Goal: Communication & Community: Connect with others

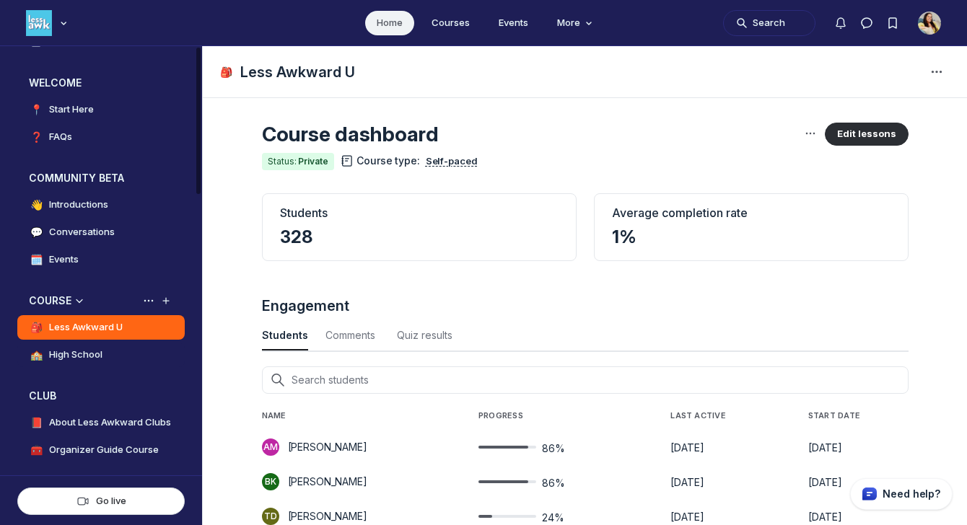
scroll to position [127, 0]
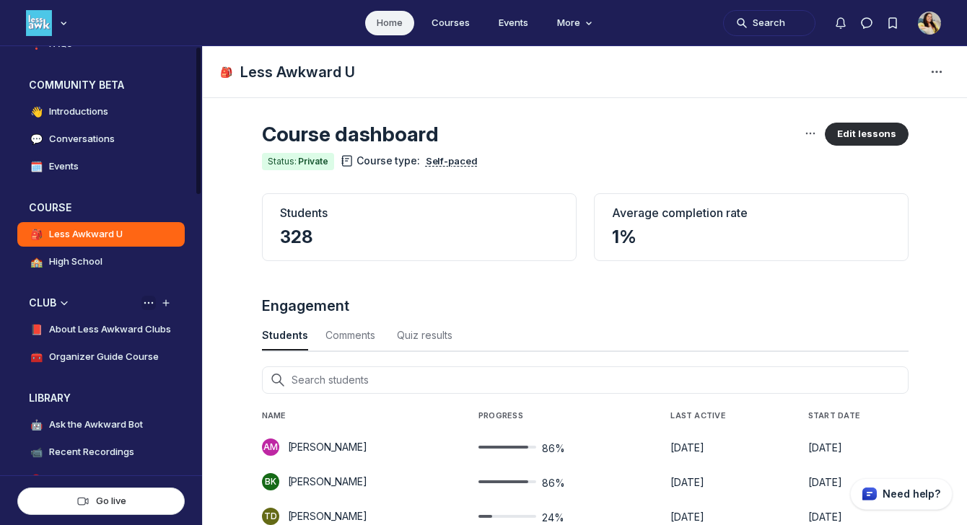
click at [152, 304] on icon "View space group options" at bounding box center [148, 303] width 14 height 12
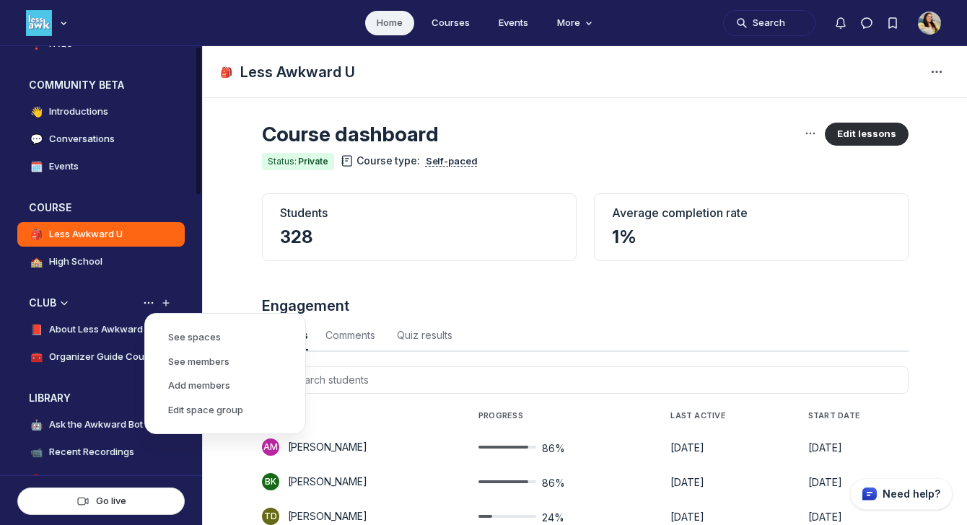
click at [90, 318] on link "📕 About Less Awkward Clubs" at bounding box center [100, 329] width 167 height 25
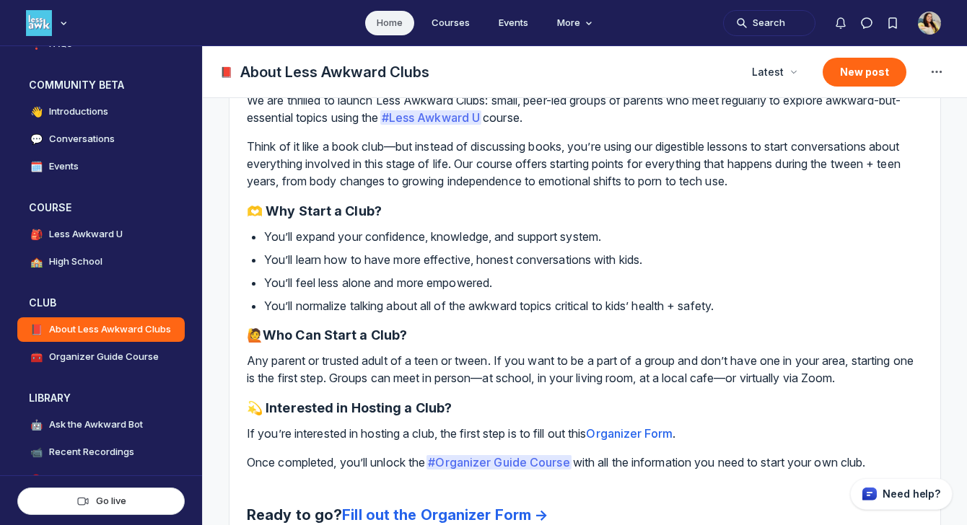
scroll to position [177, 0]
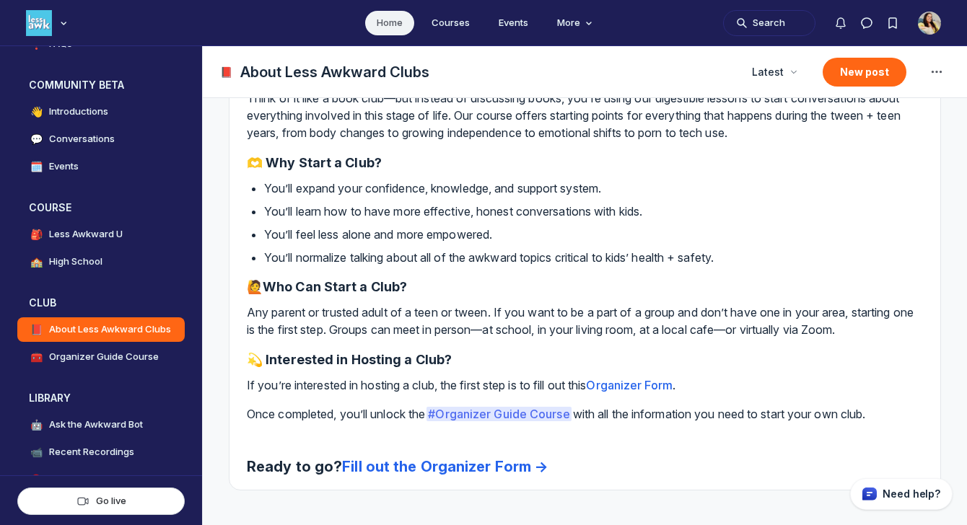
click at [390, 465] on link "Fill out the Organizer Form →" at bounding box center [445, 466] width 206 height 17
click at [126, 357] on h4 "Organizer Guide Course" at bounding box center [104, 357] width 110 height 14
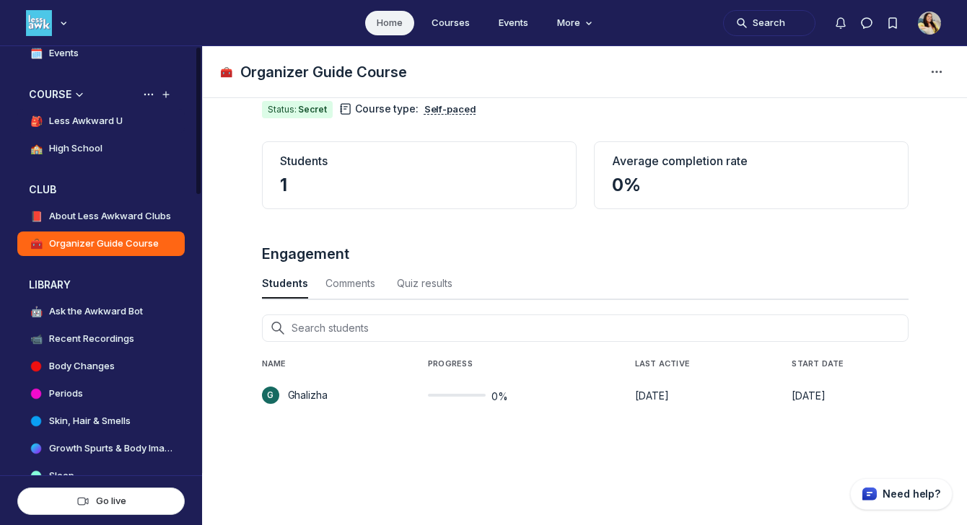
scroll to position [242, 0]
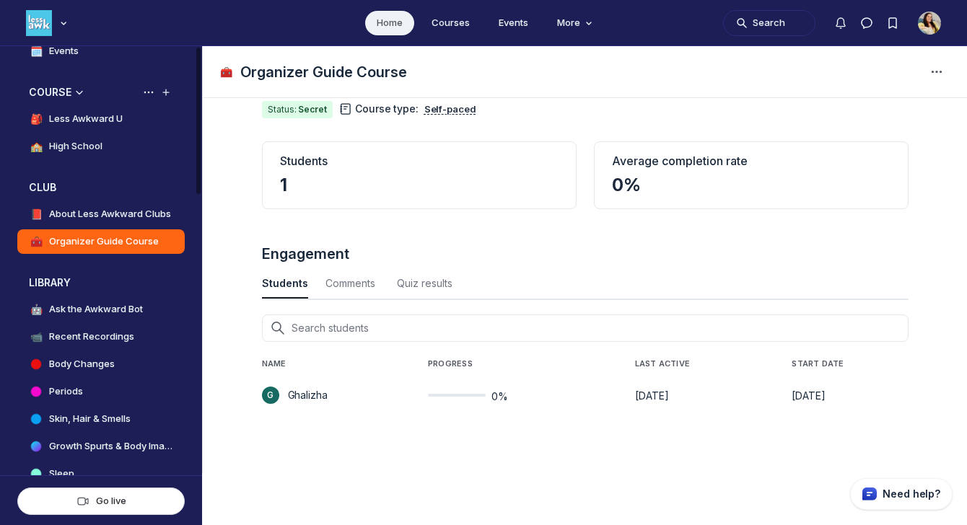
click at [87, 144] on h4 "High School" at bounding box center [75, 146] width 53 height 14
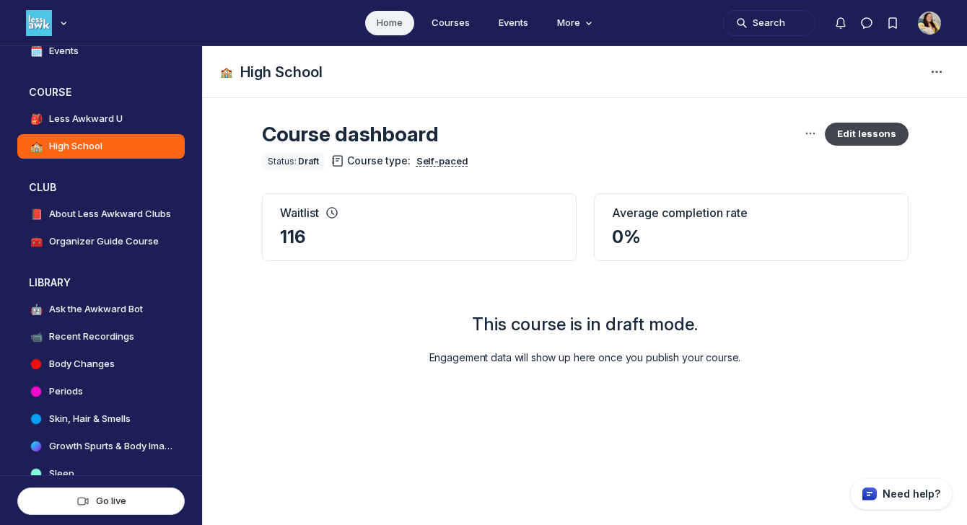
click at [846, 130] on button "Edit lessons" at bounding box center [867, 134] width 84 height 23
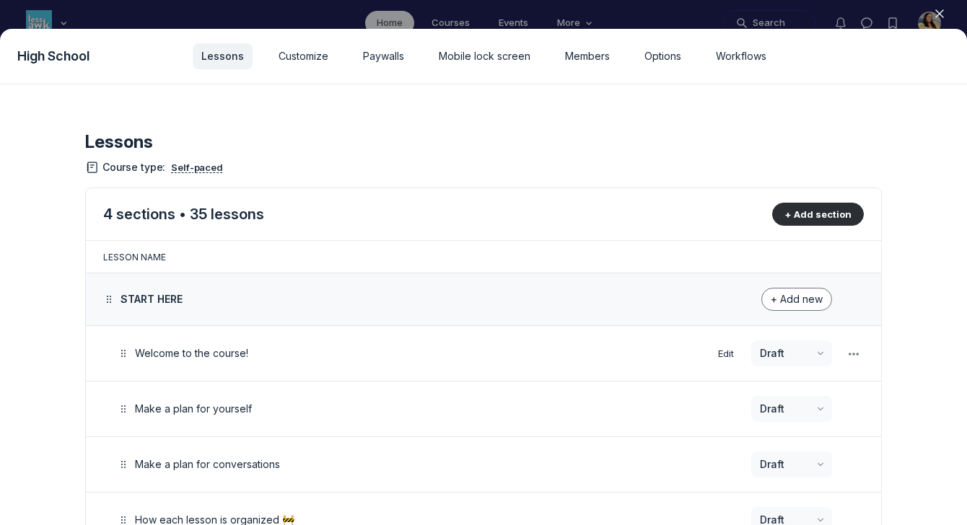
click at [311, 358] on div "Welcome to the course!" at bounding box center [394, 353] width 558 height 17
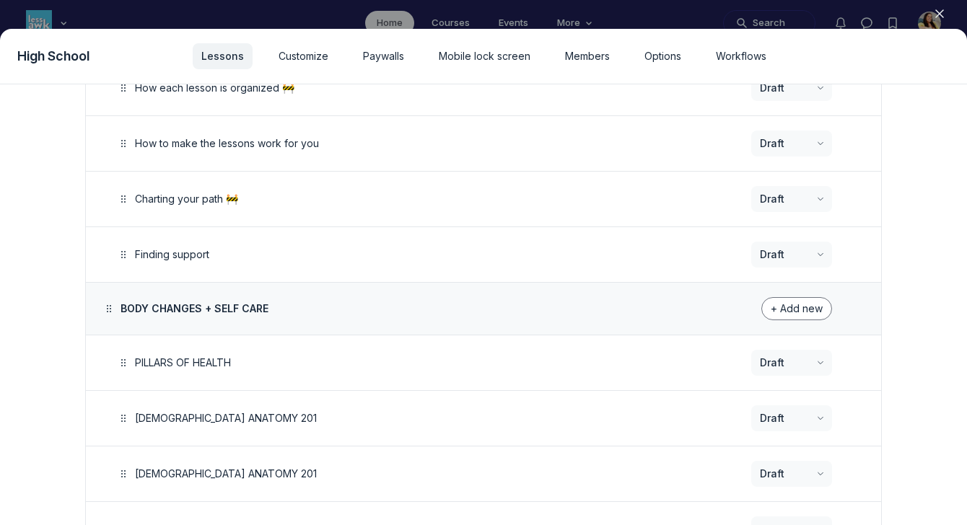
scroll to position [535, 0]
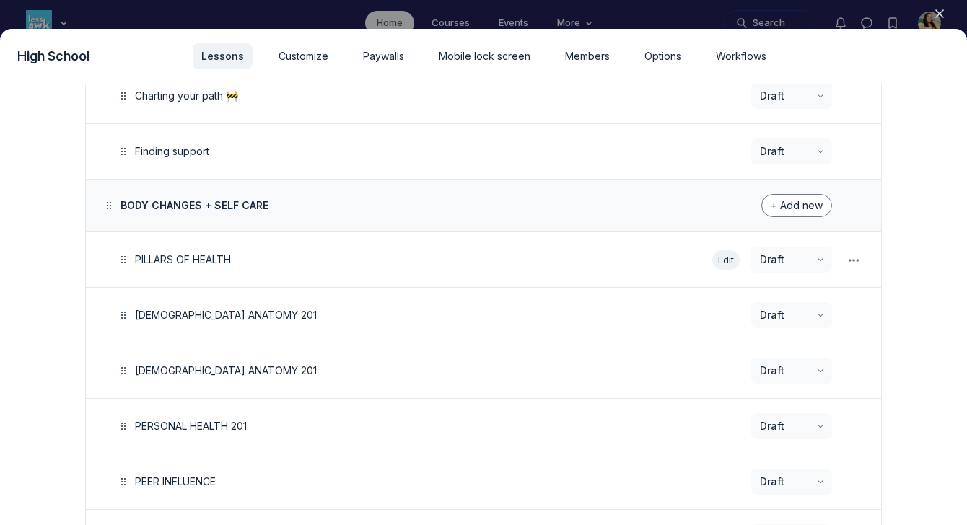
click at [726, 258] on button "Edit" at bounding box center [725, 259] width 27 height 19
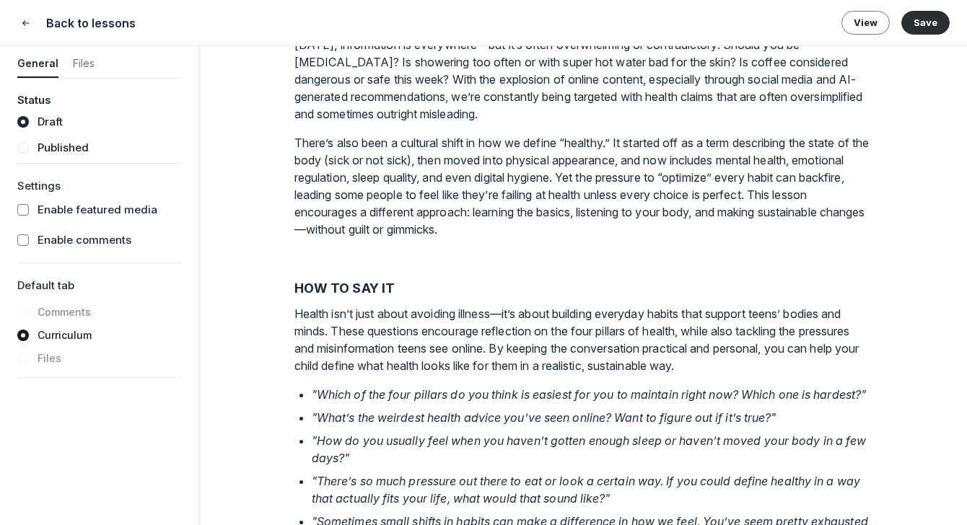
scroll to position [1679, 0]
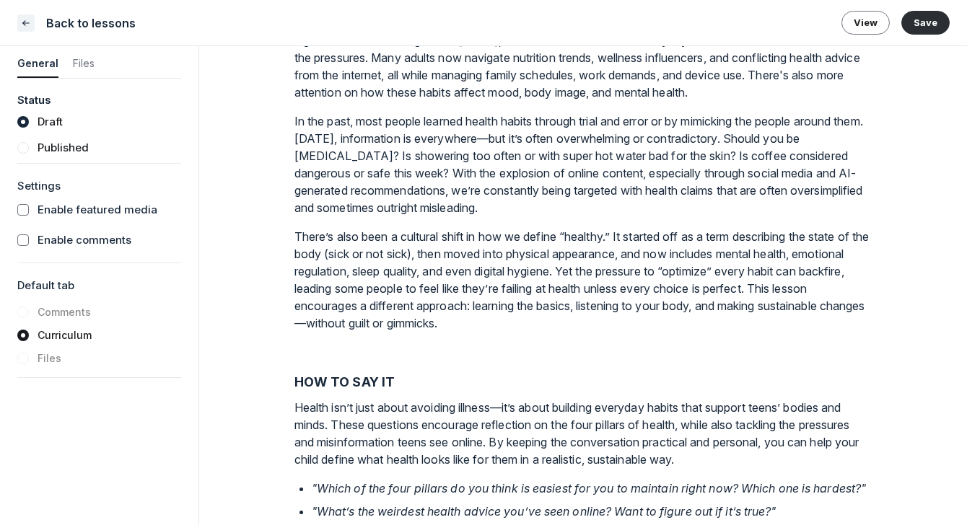
click at [23, 22] on use "Close" at bounding box center [26, 22] width 6 height 4
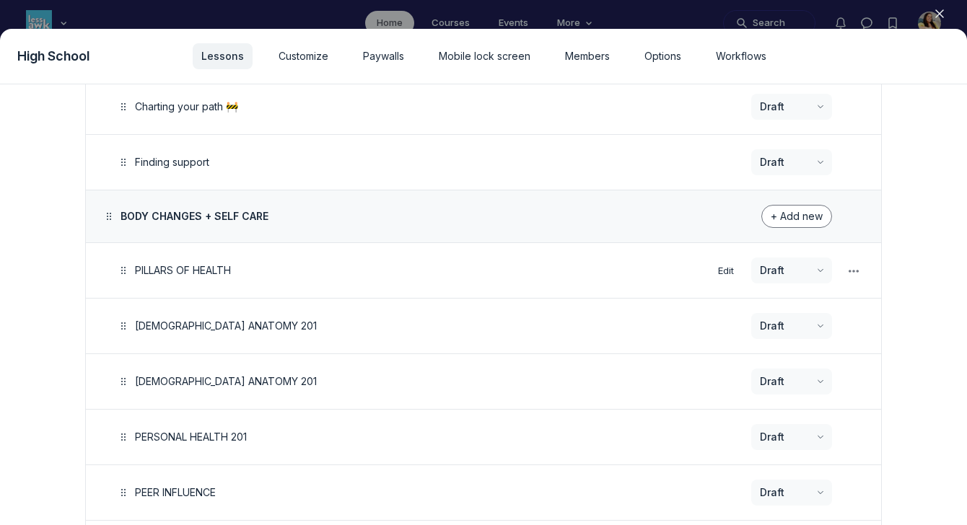
scroll to position [389, 0]
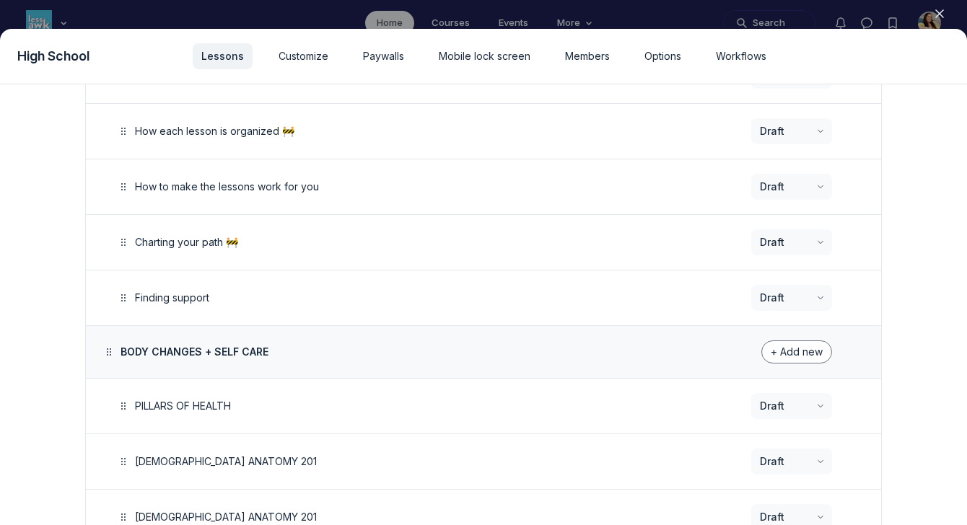
click at [942, 11] on use "button" at bounding box center [939, 13] width 7 height 7
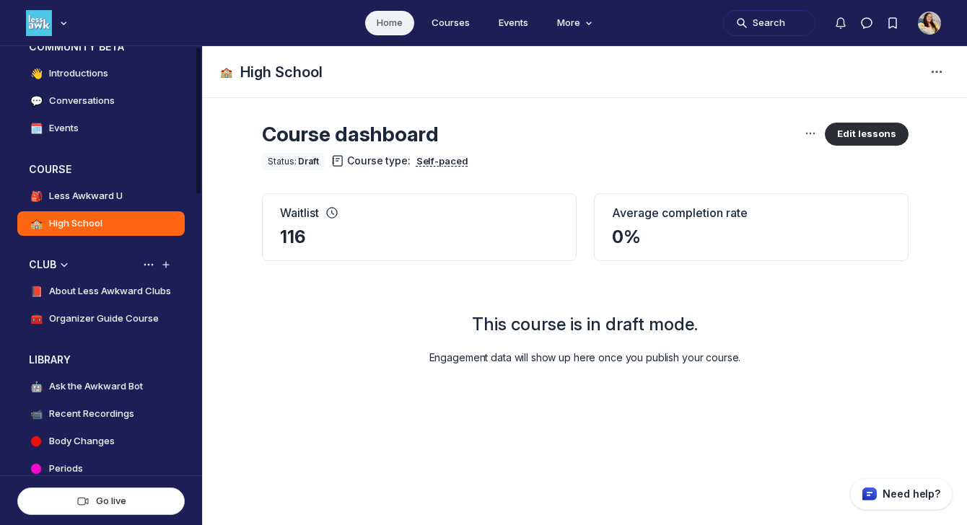
scroll to position [198, 0]
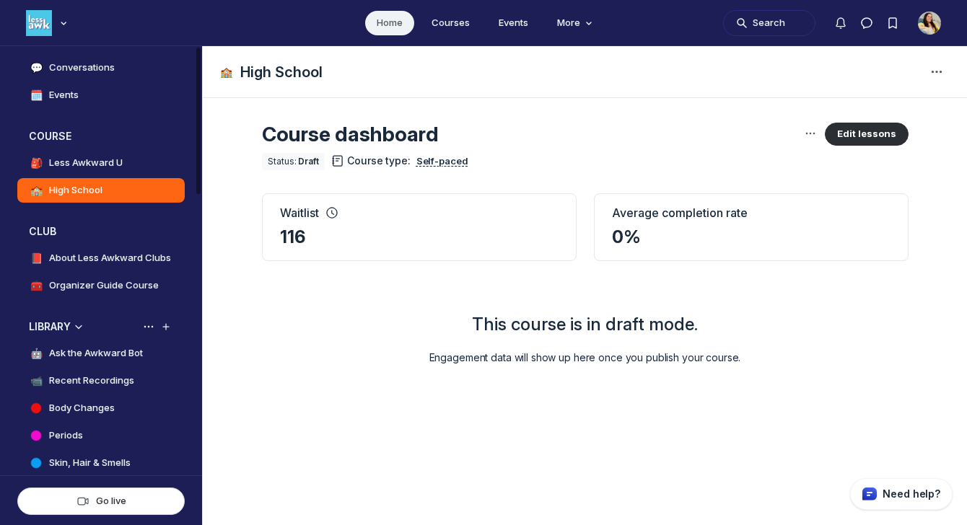
click at [120, 346] on h4 "Ask the Awkward Bot" at bounding box center [96, 353] width 94 height 14
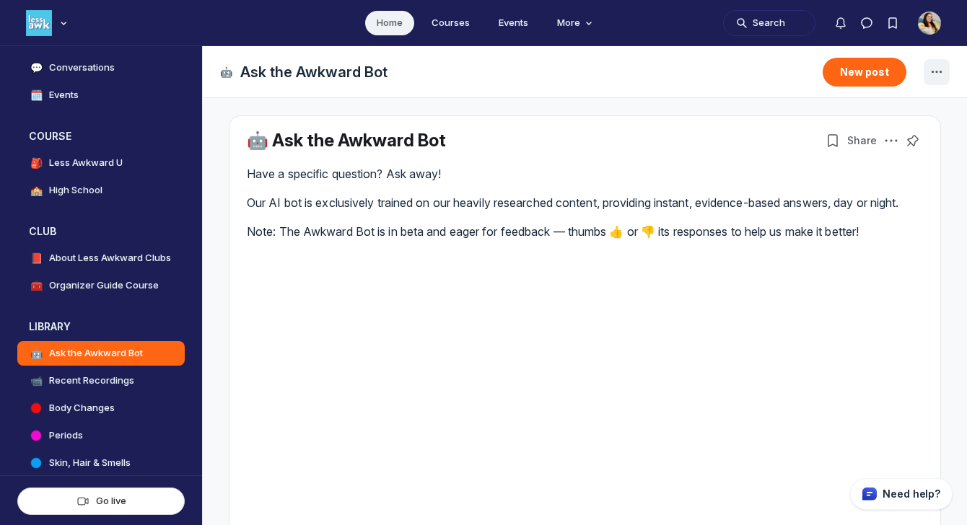
click at [928, 69] on icon "Space settings" at bounding box center [936, 71] width 17 height 17
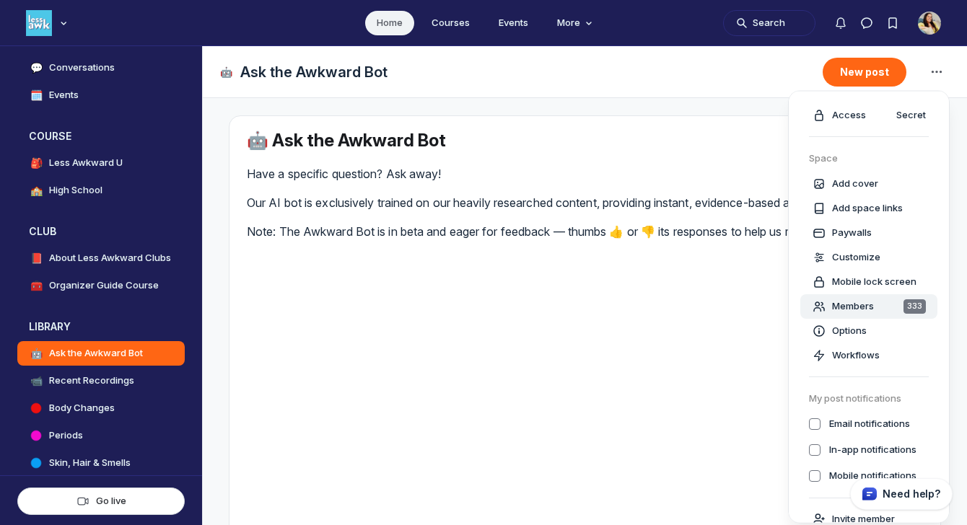
click at [853, 302] on span "Members" at bounding box center [853, 306] width 42 height 14
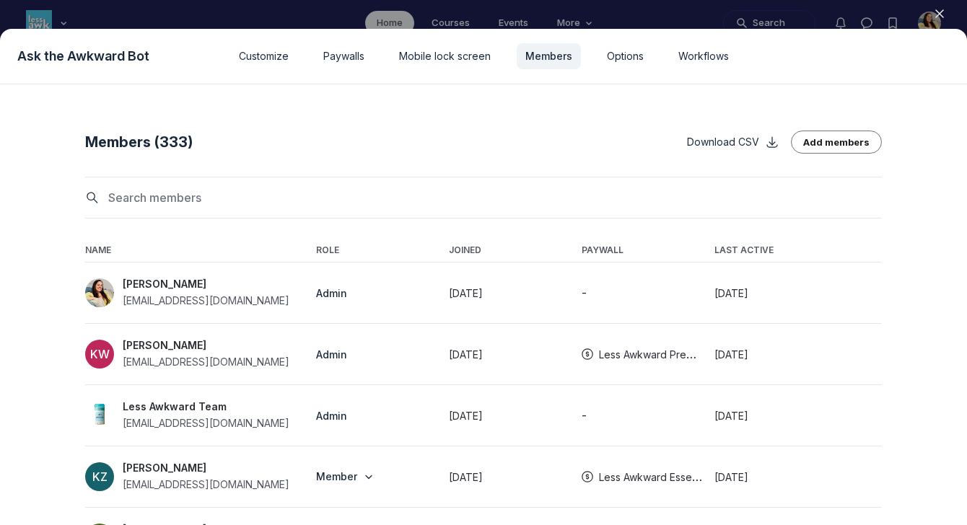
click at [476, 201] on input at bounding box center [491, 197] width 779 height 23
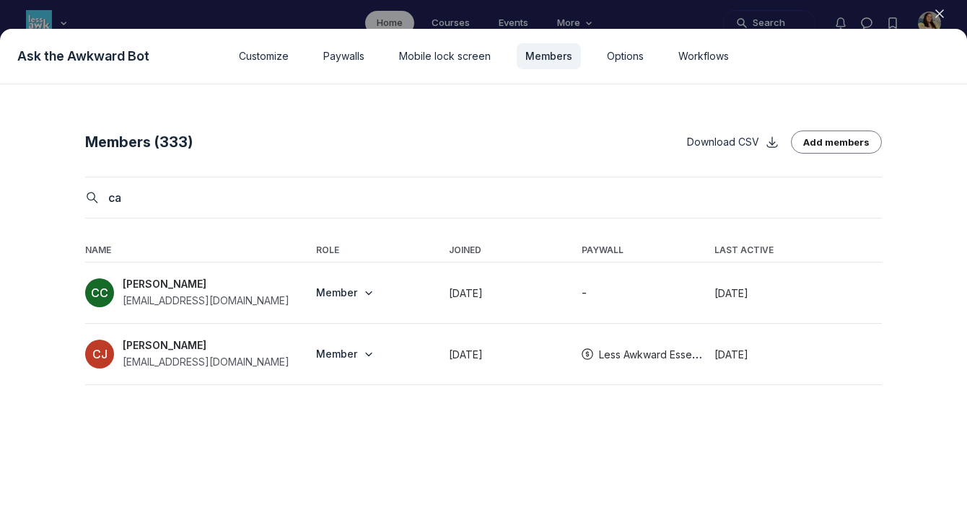
type input "c"
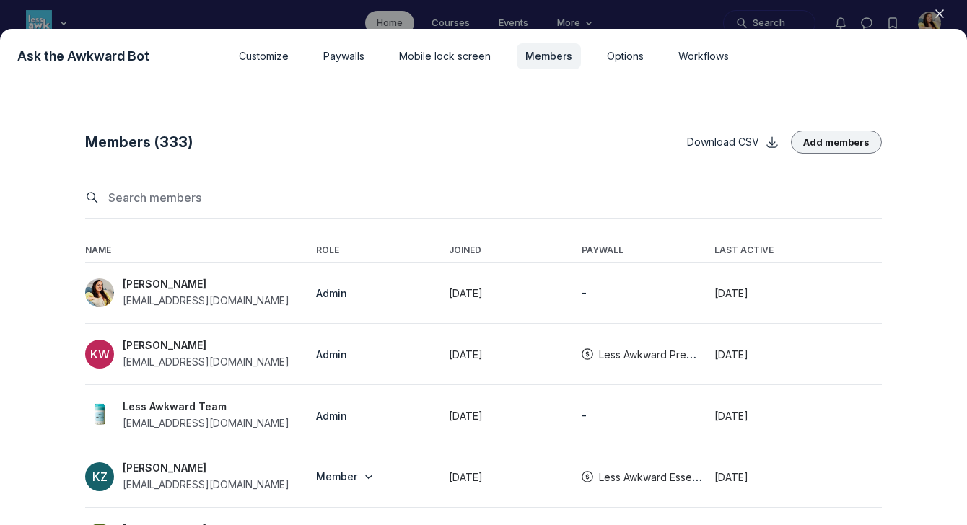
click at [861, 143] on button "Add members" at bounding box center [836, 142] width 91 height 23
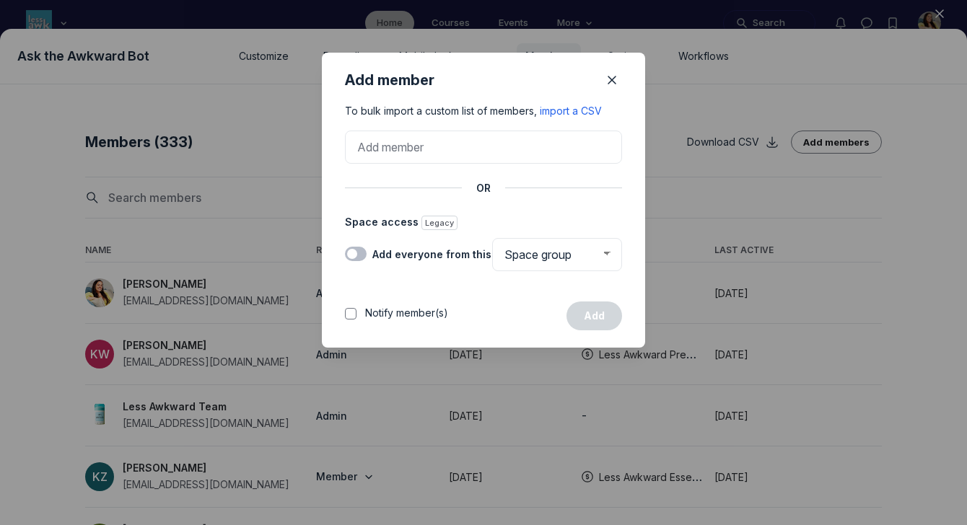
click at [356, 250] on label "Toggle switch" at bounding box center [356, 254] width 22 height 14
click at [0, 0] on input "Add everyone from this" at bounding box center [0, 0] width 0 height 0
click at [586, 256] on select "Space group Community" at bounding box center [557, 254] width 130 height 33
click at [349, 255] on label "Toggle switch" at bounding box center [356, 254] width 22 height 14
click at [0, 0] on input "Add everyone from this" at bounding box center [0, 0] width 0 height 0
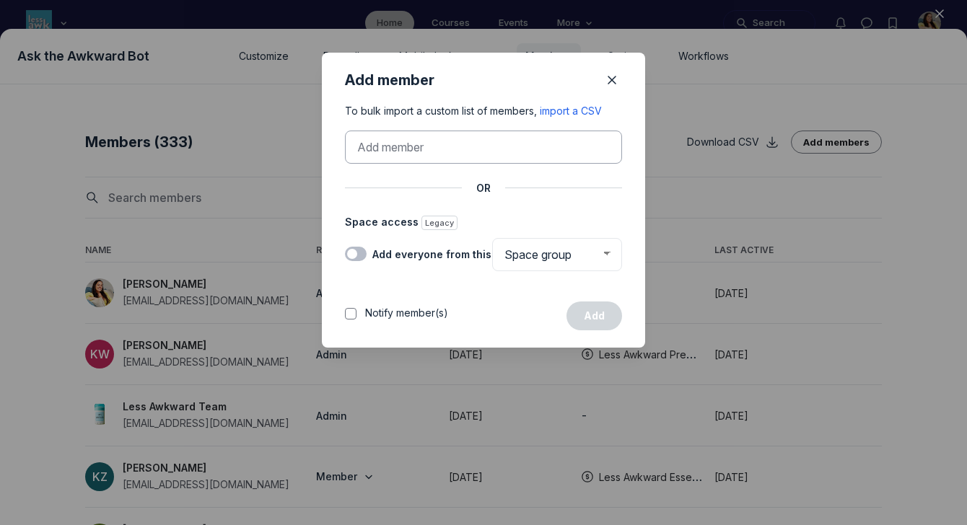
click at [418, 141] on input at bounding box center [479, 147] width 244 height 17
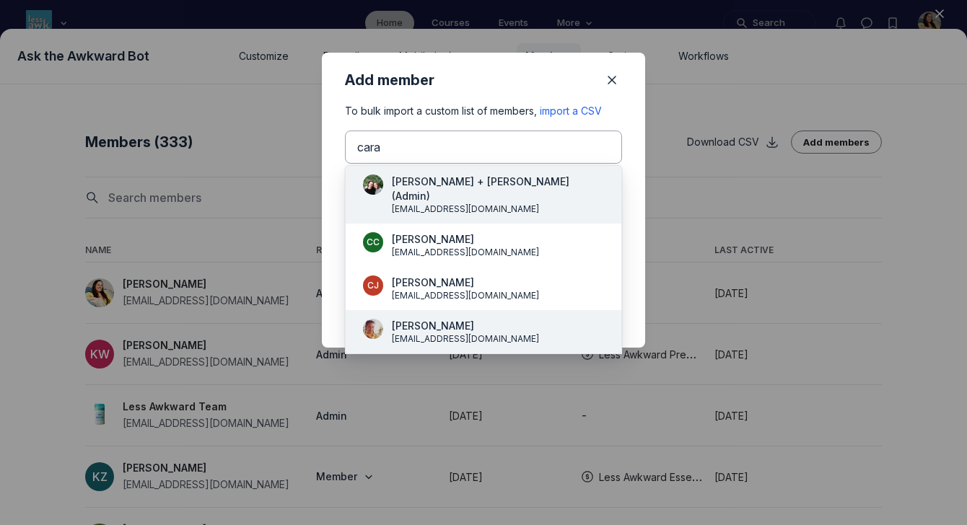
type input "cara"
click at [417, 319] on span "Cara Natterson" at bounding box center [465, 326] width 147 height 14
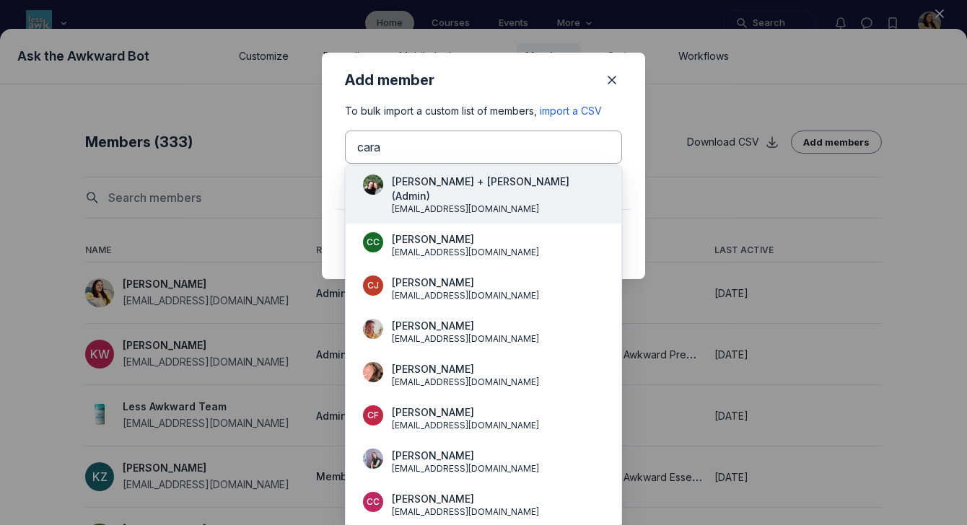
type input "cara"
click at [462, 186] on span "Cara + Vanessa (Admin)" at bounding box center [498, 189] width 212 height 29
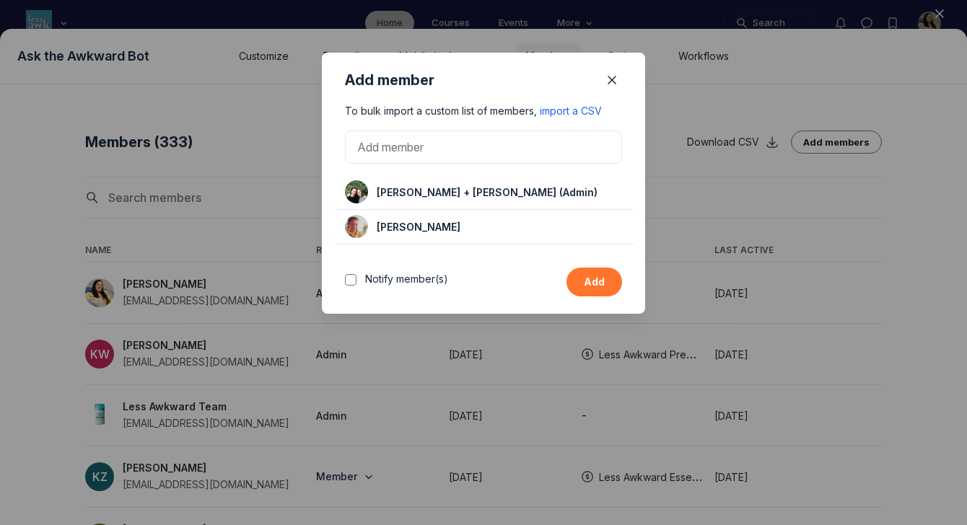
click at [586, 290] on button "Add" at bounding box center [594, 282] width 56 height 29
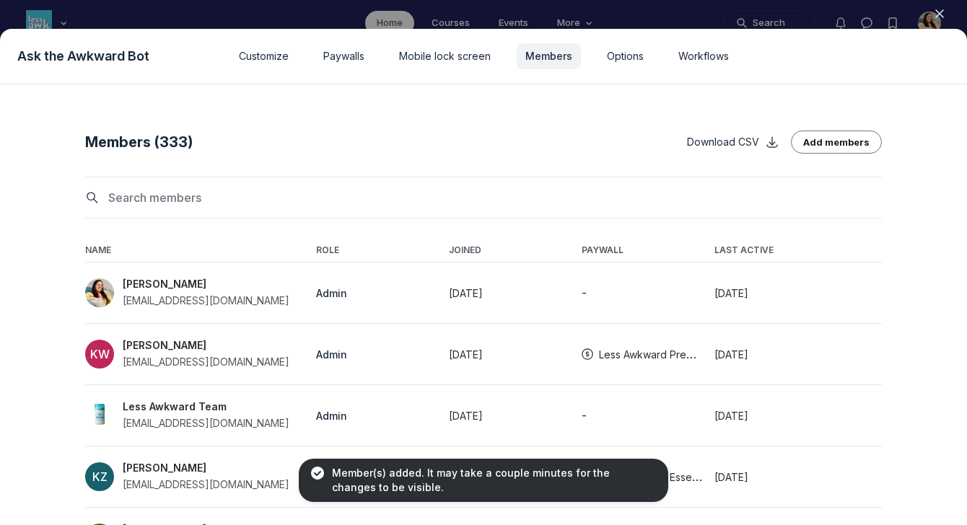
click at [939, 13] on use "button" at bounding box center [939, 13] width 7 height 7
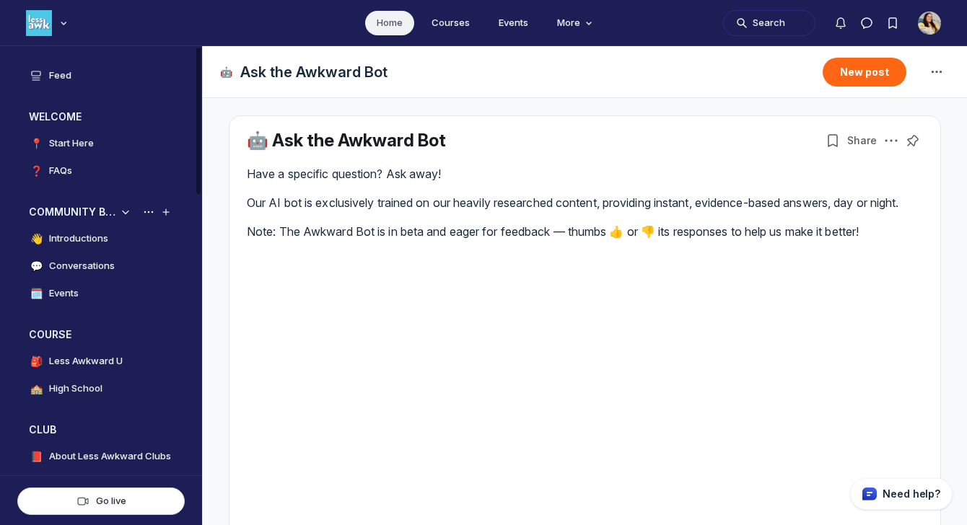
click at [102, 238] on h4 "Introductions" at bounding box center [78, 239] width 59 height 14
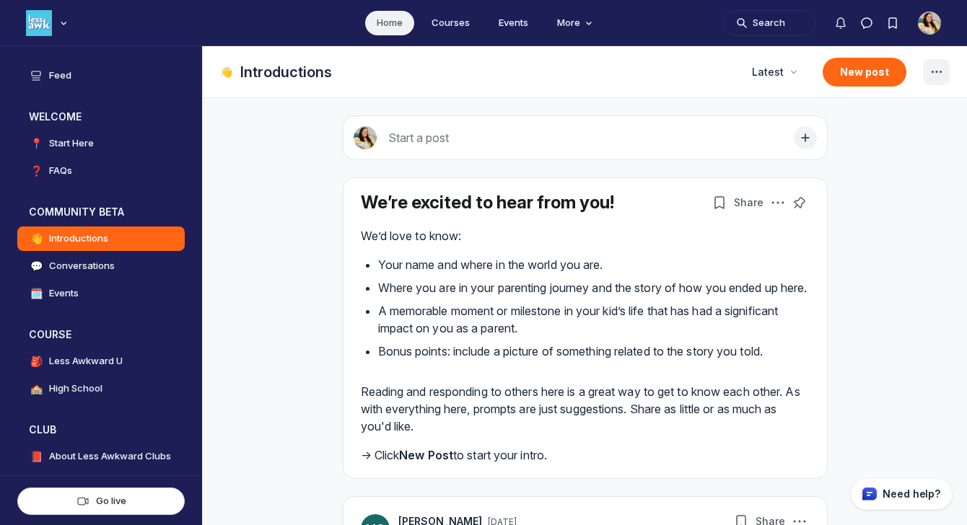
click at [939, 66] on icon "Space settings" at bounding box center [936, 71] width 17 height 17
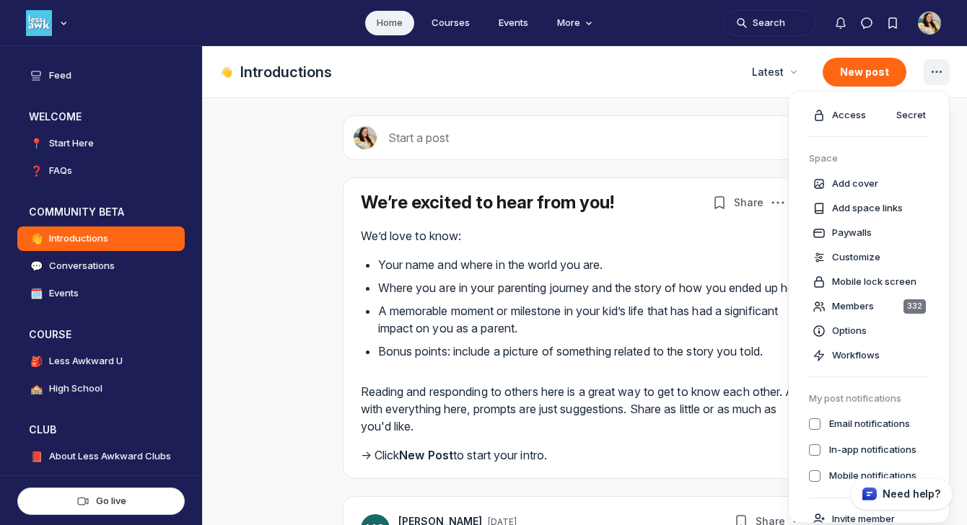
checkbox input "true"
click at [857, 307] on span "Members" at bounding box center [853, 306] width 42 height 14
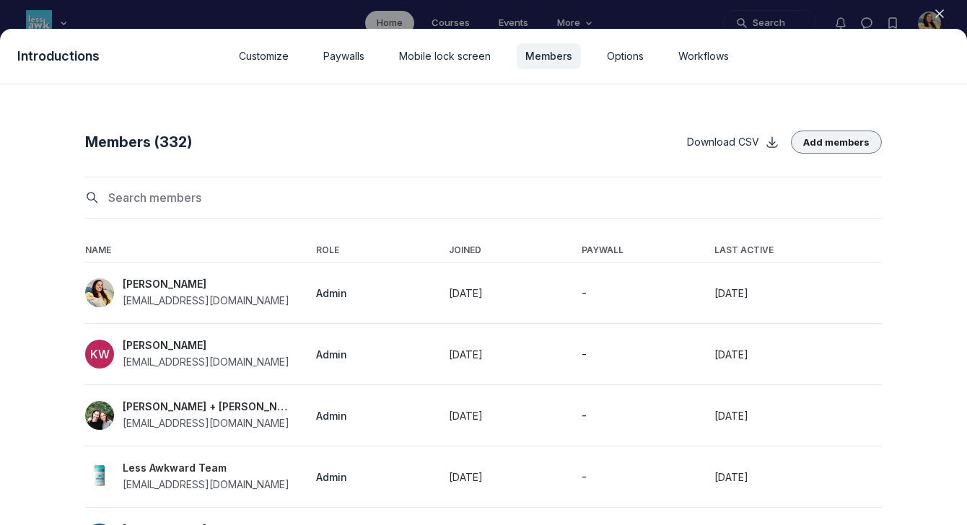
click at [832, 144] on button "Add members" at bounding box center [836, 142] width 91 height 23
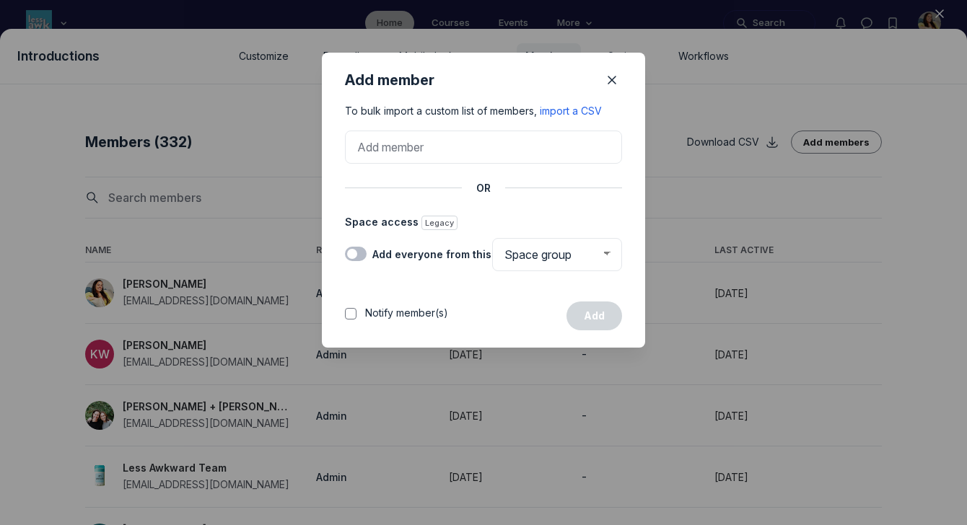
click at [358, 253] on label "Toggle switch" at bounding box center [356, 254] width 22 height 14
click at [0, 0] on input "Add everyone from this" at bounding box center [0, 0] width 0 height 0
click at [603, 322] on button "Add" at bounding box center [594, 316] width 56 height 29
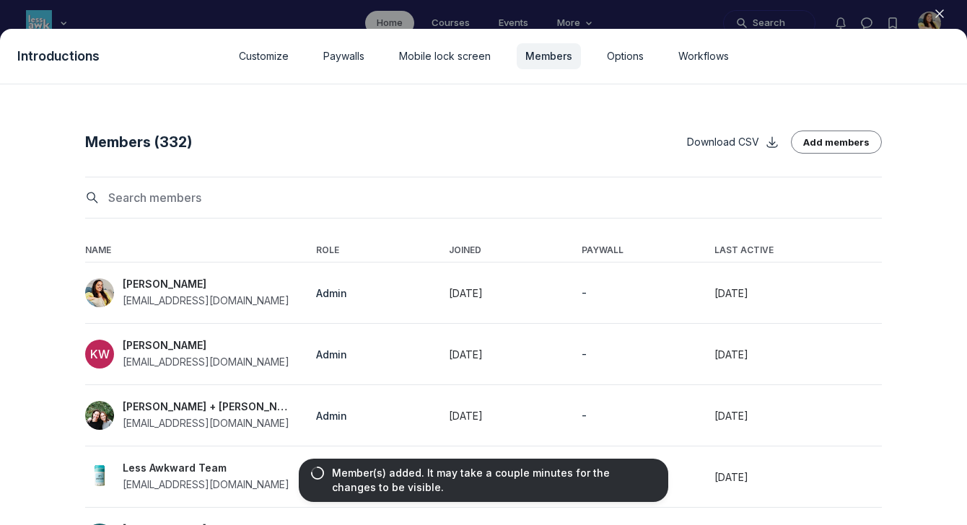
click at [941, 12] on use "button" at bounding box center [939, 13] width 7 height 7
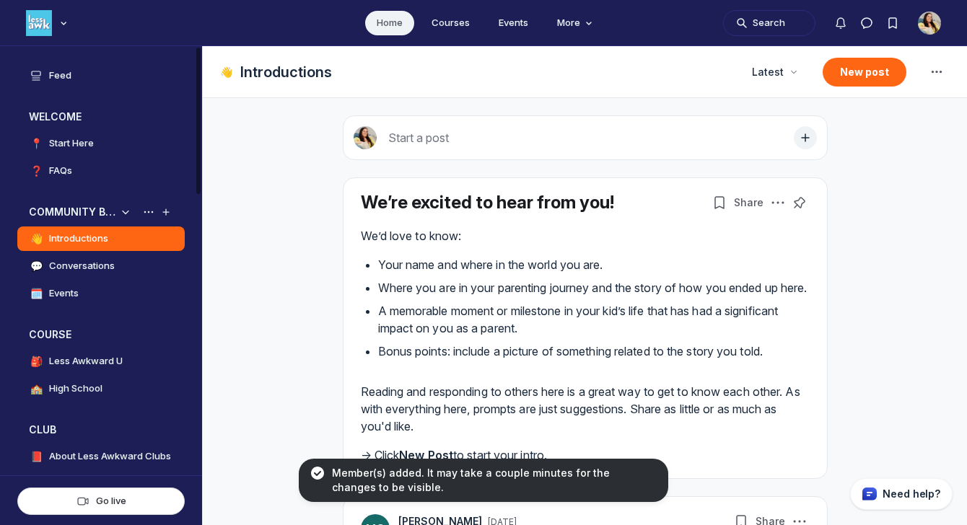
click at [92, 276] on link "💬 Conversations" at bounding box center [100, 266] width 167 height 25
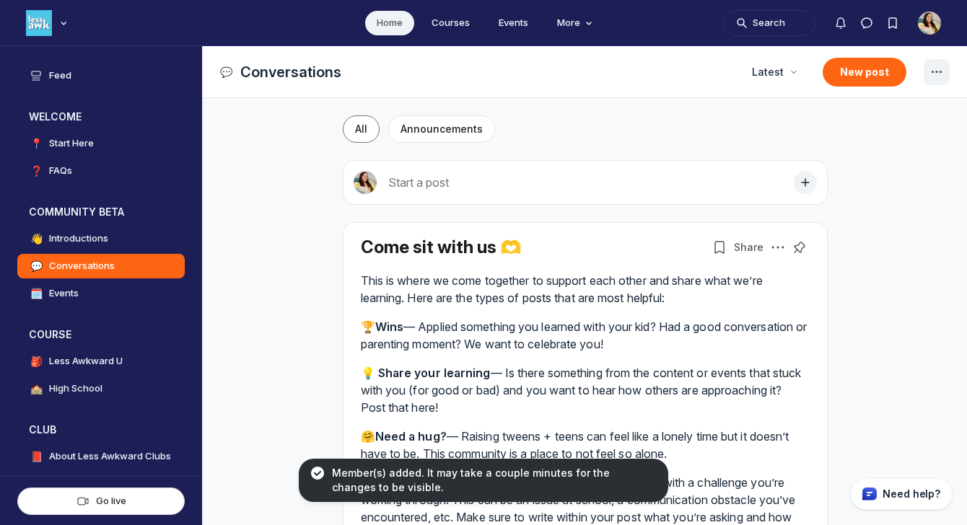
click at [932, 61] on span "Page Header" at bounding box center [936, 72] width 23 height 23
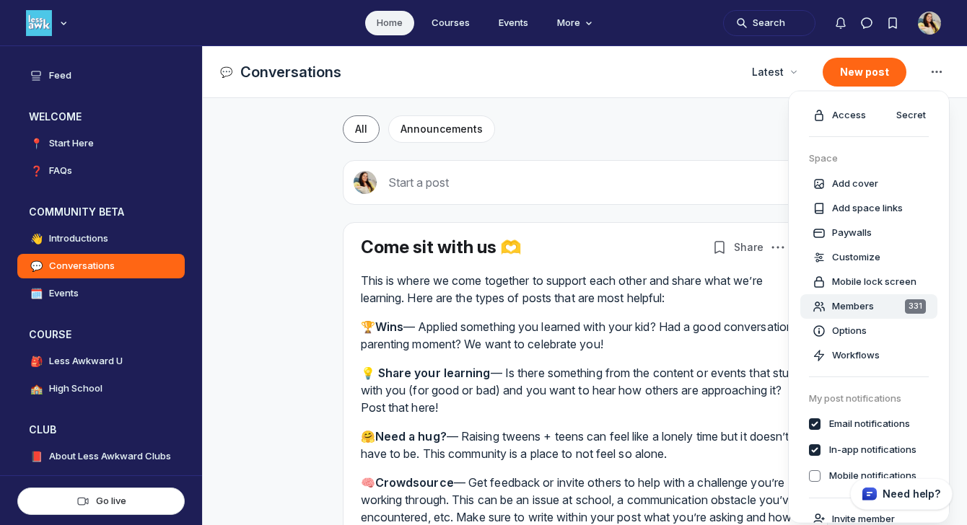
click at [856, 299] on span "Members" at bounding box center [853, 306] width 42 height 14
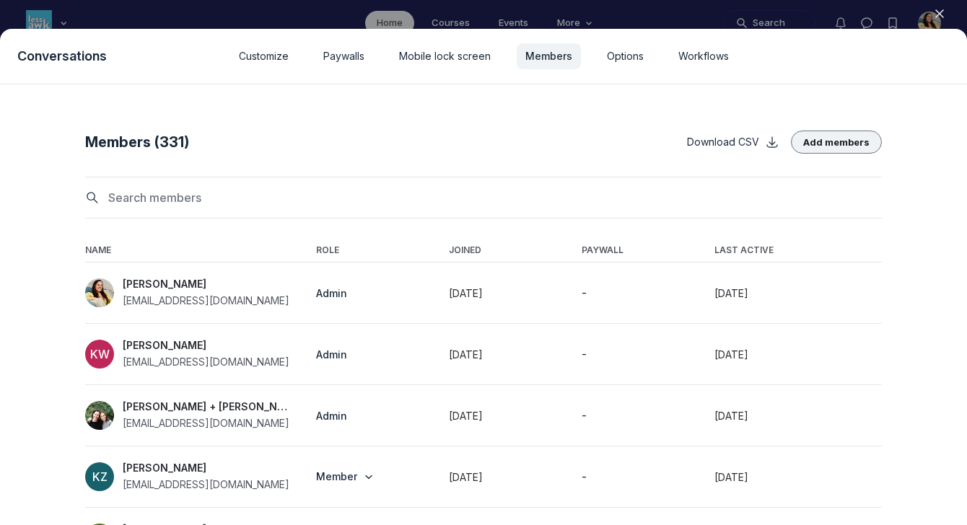
click at [824, 144] on button "Add members" at bounding box center [836, 142] width 91 height 23
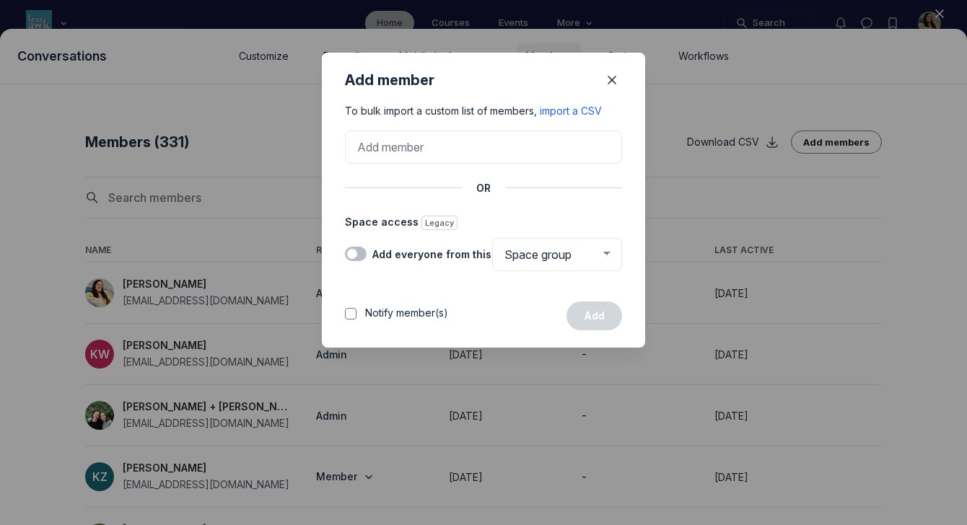
click at [358, 250] on label "Toggle switch" at bounding box center [356, 254] width 22 height 14
click at [0, 0] on input "Add everyone from this" at bounding box center [0, 0] width 0 height 0
click at [599, 313] on button "Add" at bounding box center [594, 316] width 56 height 29
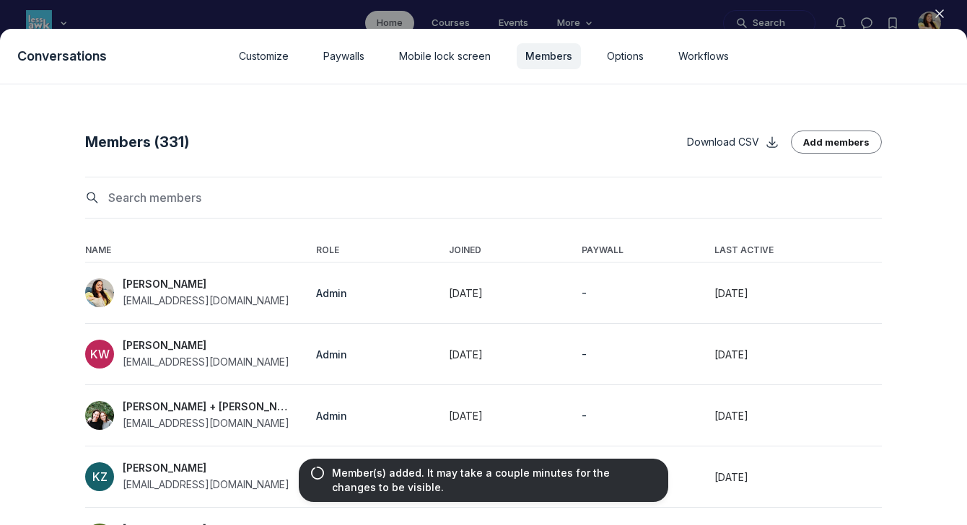
click at [941, 5] on button "Close" at bounding box center [939, 14] width 32 height 22
